Goal: Task Accomplishment & Management: Use online tool/utility

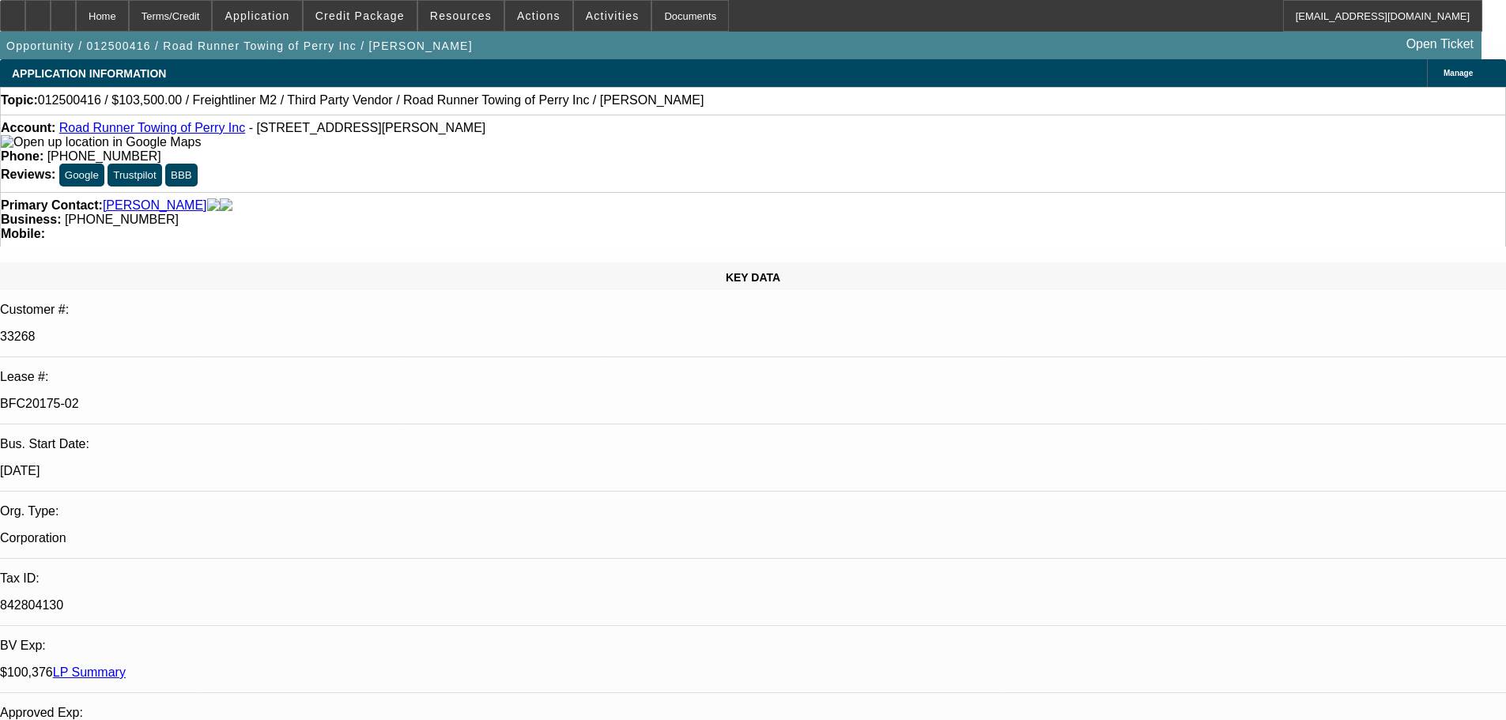
select select "0"
select select "2"
select select "0"
select select "6"
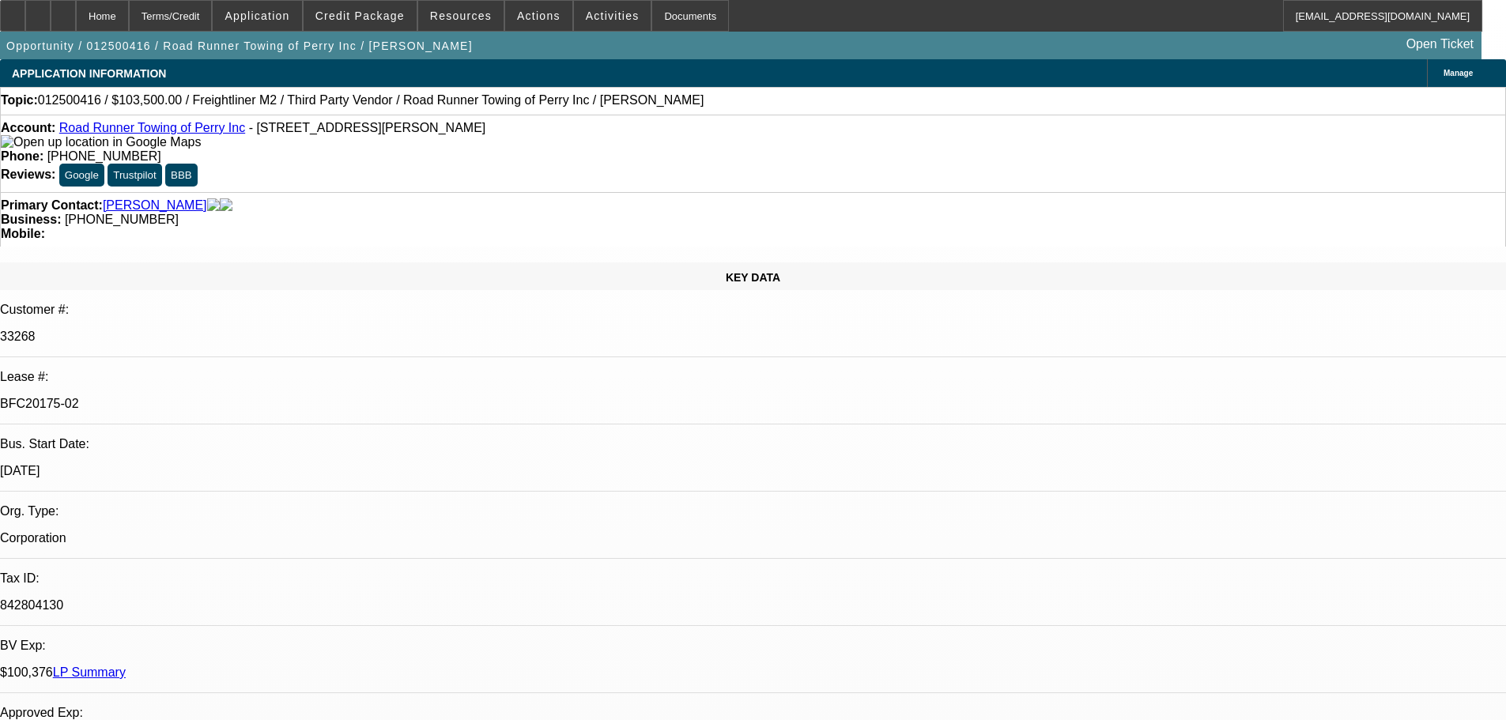
select select "0"
select select "2"
select select "0"
select select "6"
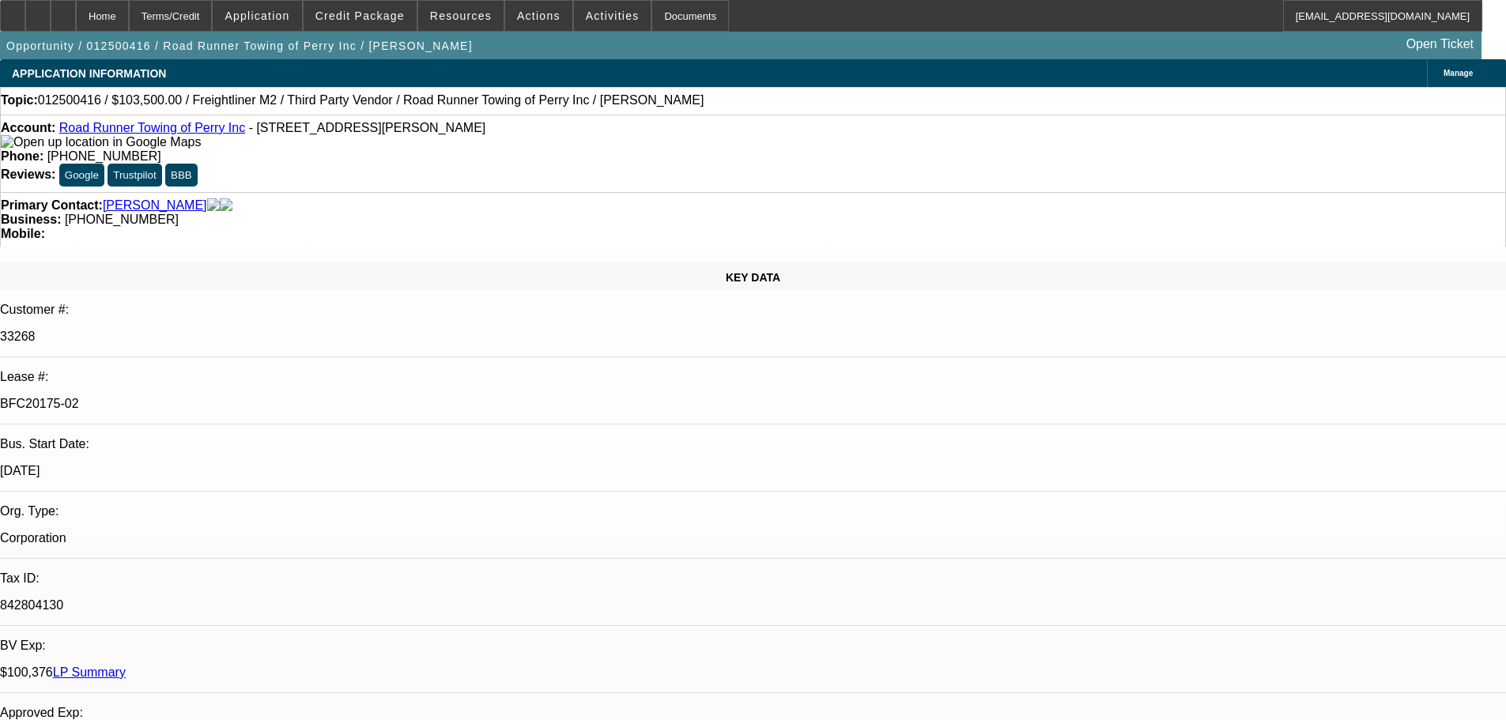
select select "0.1"
select select "2"
select select "0"
select select "6"
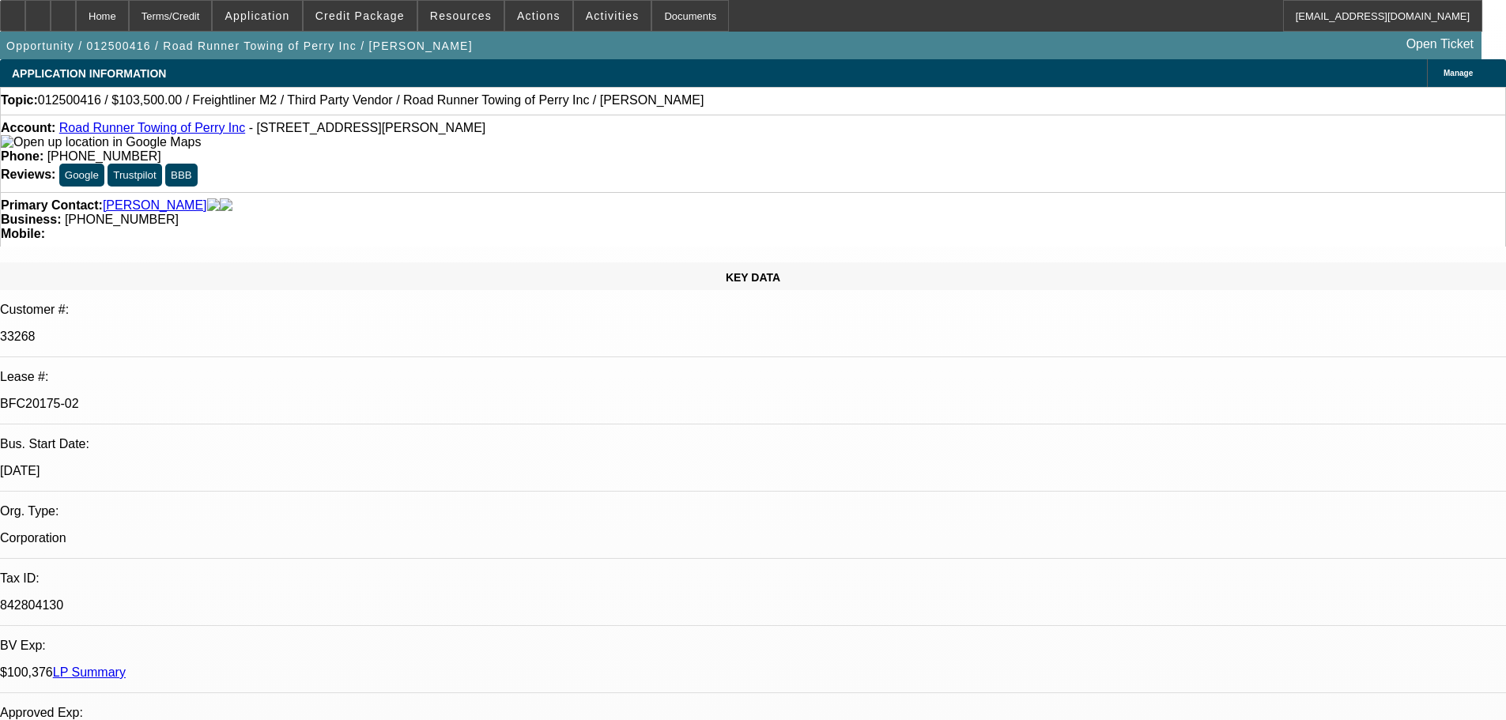
select select "0"
select select "2"
select select "0"
select select "6"
